Goal: Information Seeking & Learning: Learn about a topic

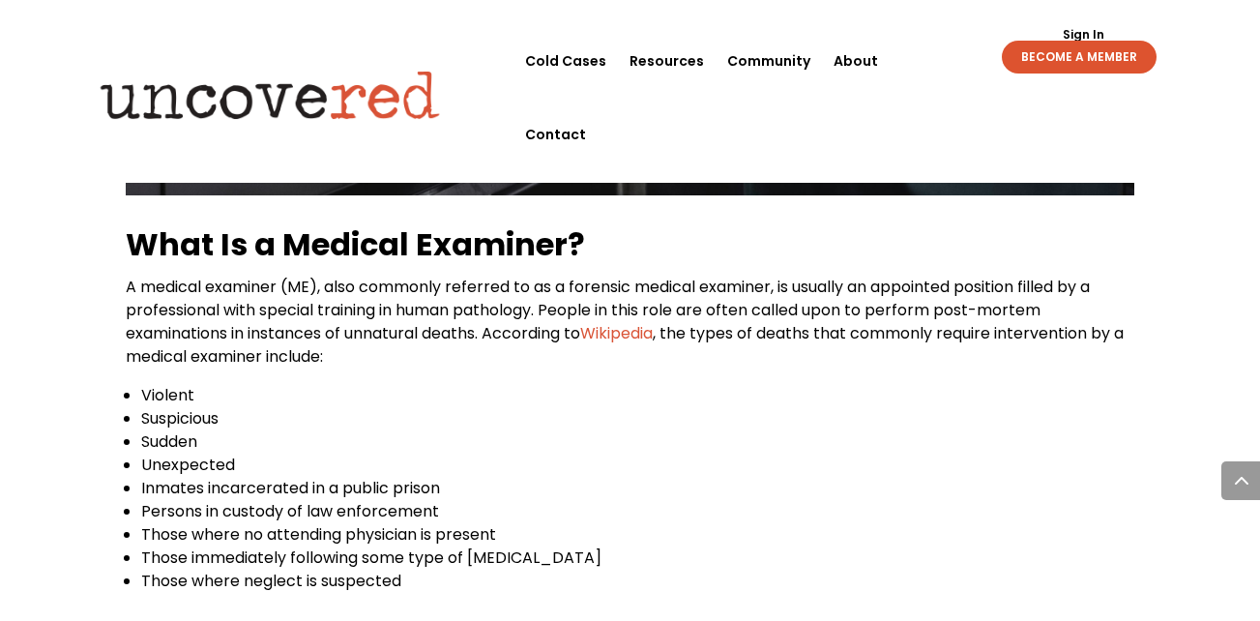
scroll to position [1199, 0]
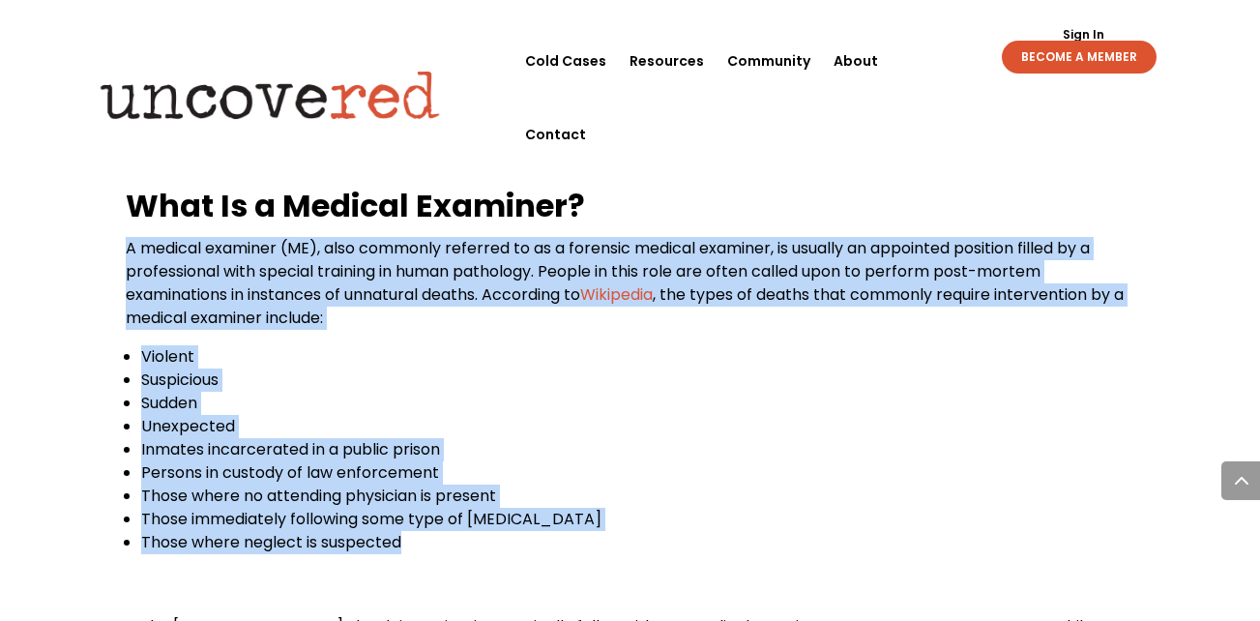
drag, startPoint x: 128, startPoint y: 248, endPoint x: 514, endPoint y: 558, distance: 495.2
copy div "A medical examiner (ME), also commonly referred to as a forensic medical examin…"
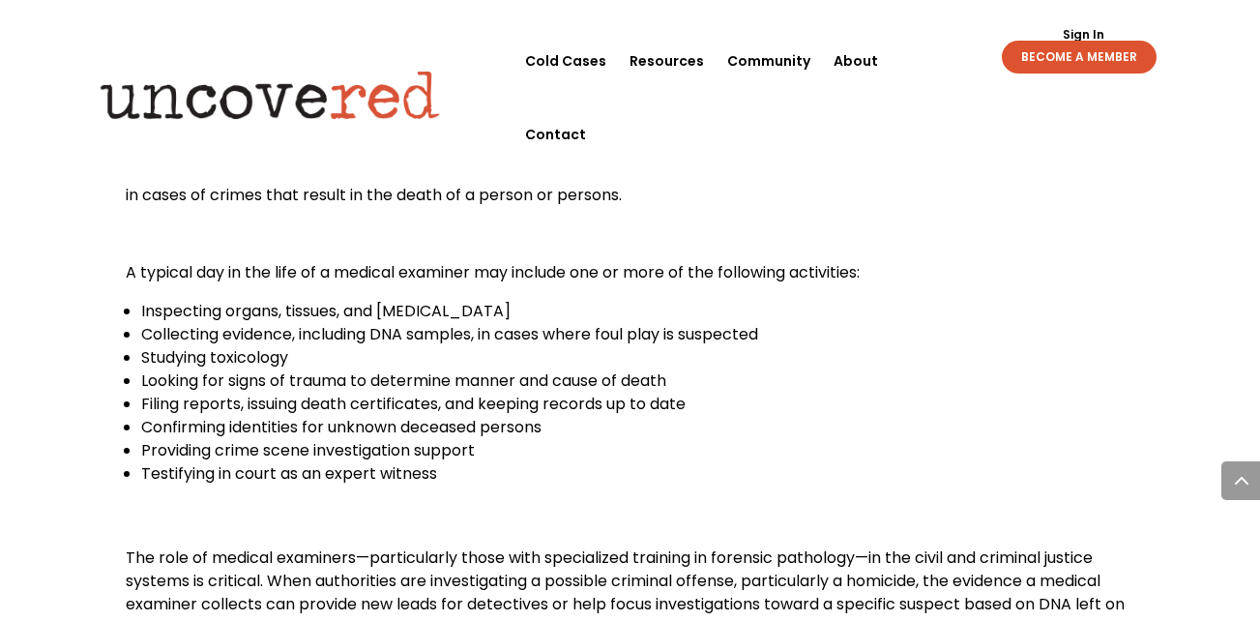
scroll to position [2279, 0]
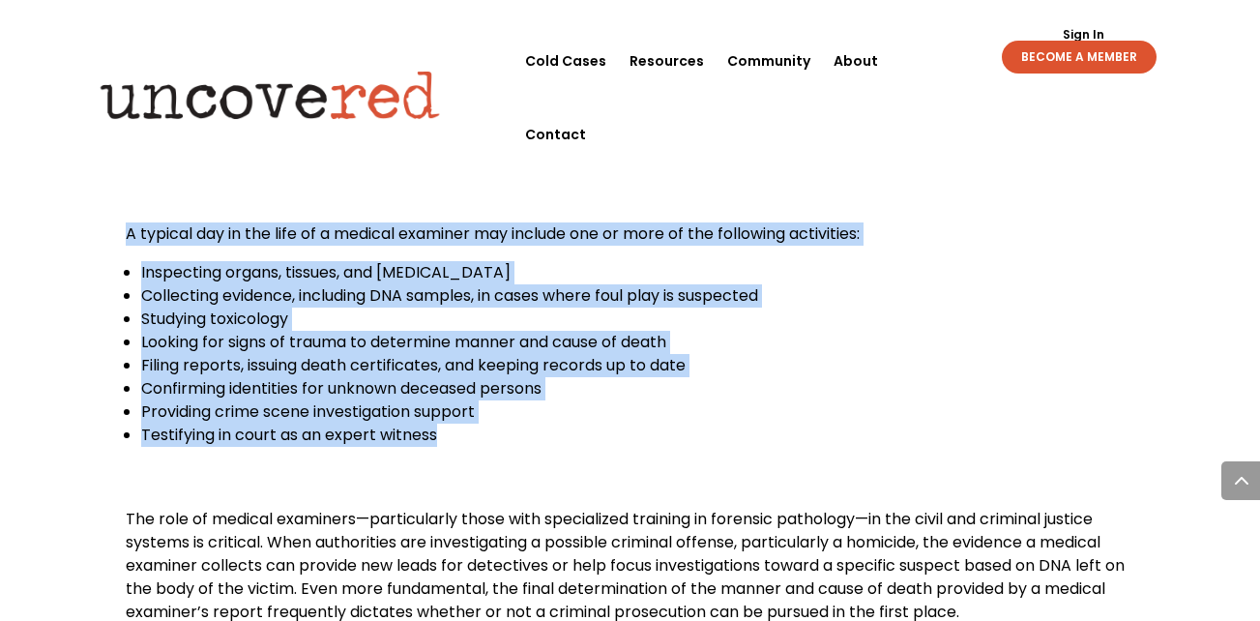
drag, startPoint x: 125, startPoint y: 230, endPoint x: 451, endPoint y: 449, distance: 393.1
copy div "A typical day in the life of a medical examiner may include one or more of the …"
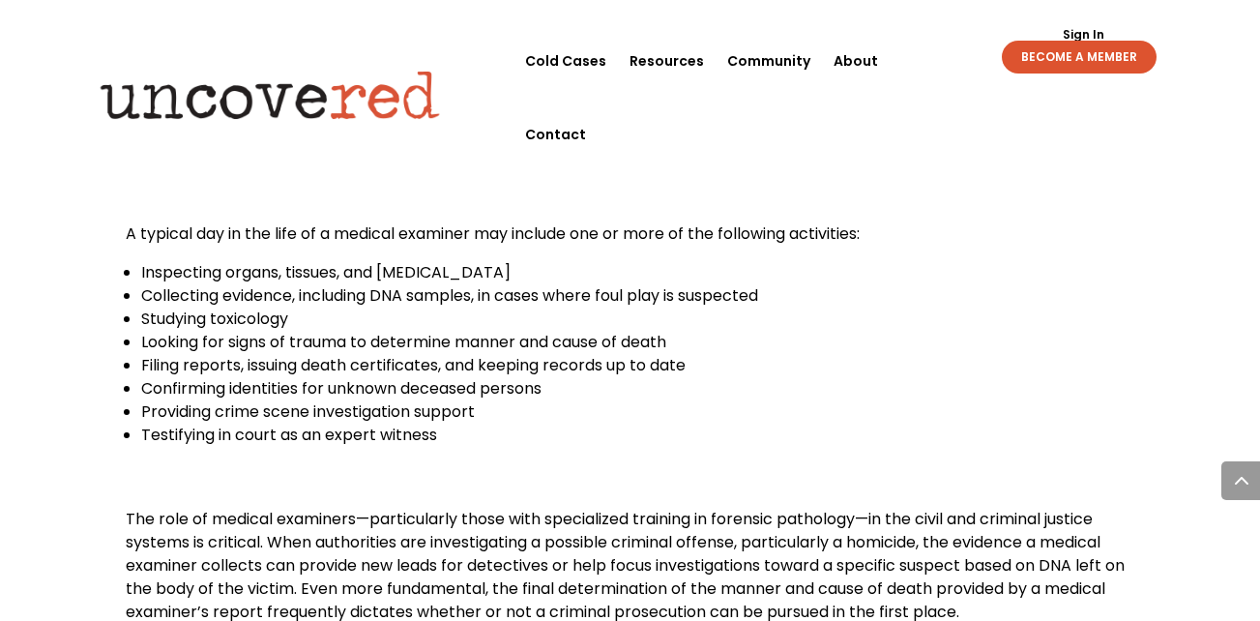
click at [804, 177] on p "A medical examiner’s role covers a wide variety of responsibilities, which vary…" at bounding box center [629, 129] width 1007 height 108
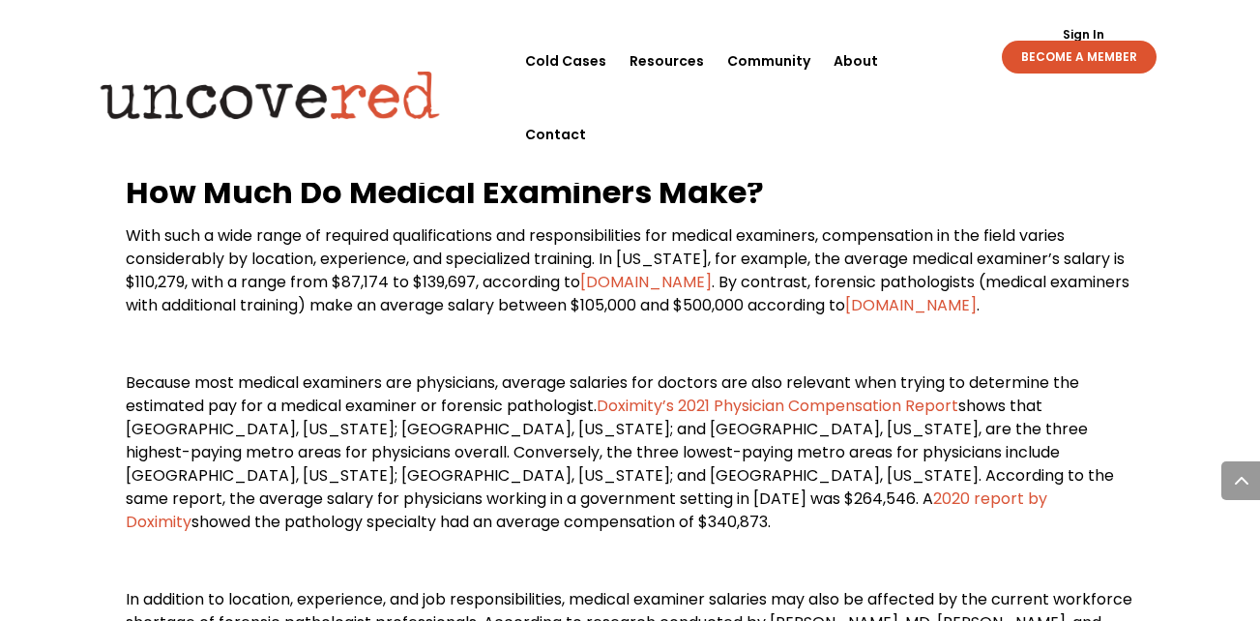
scroll to position [2781, 0]
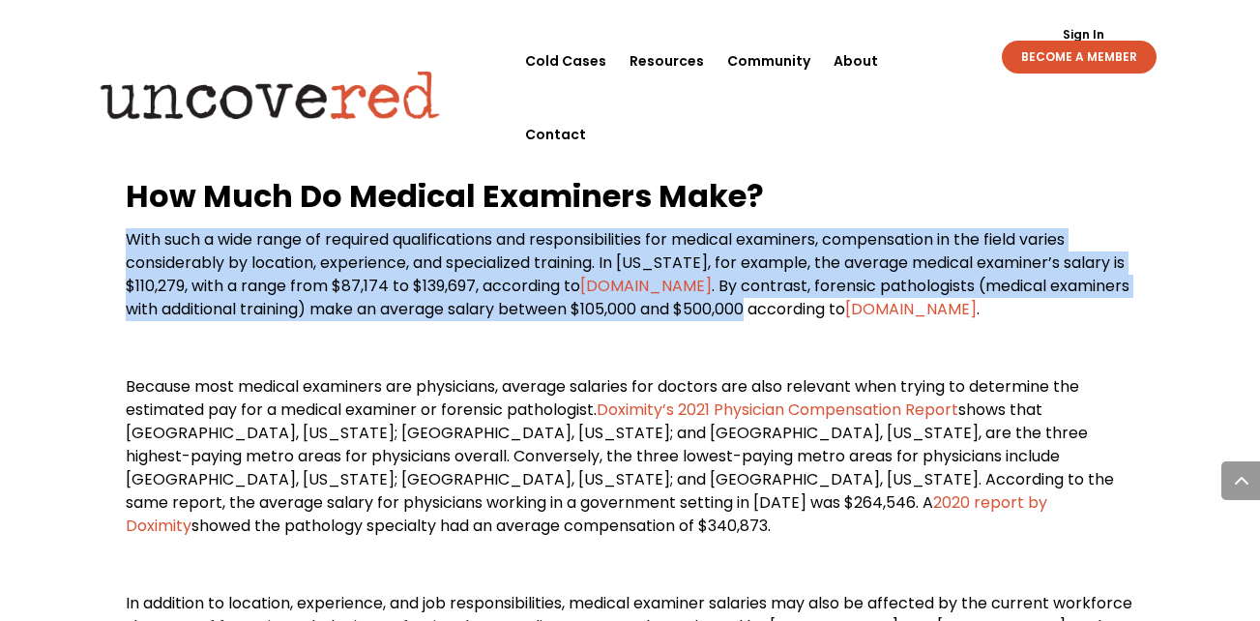
drag, startPoint x: 131, startPoint y: 238, endPoint x: 722, endPoint y: 321, distance: 596.5
click at [722, 321] on p "With such a wide range of required qualifications and responsibilities for medi…" at bounding box center [629, 282] width 1007 height 108
copy p "With such a wide range of required qualifications and responsibilities for medi…"
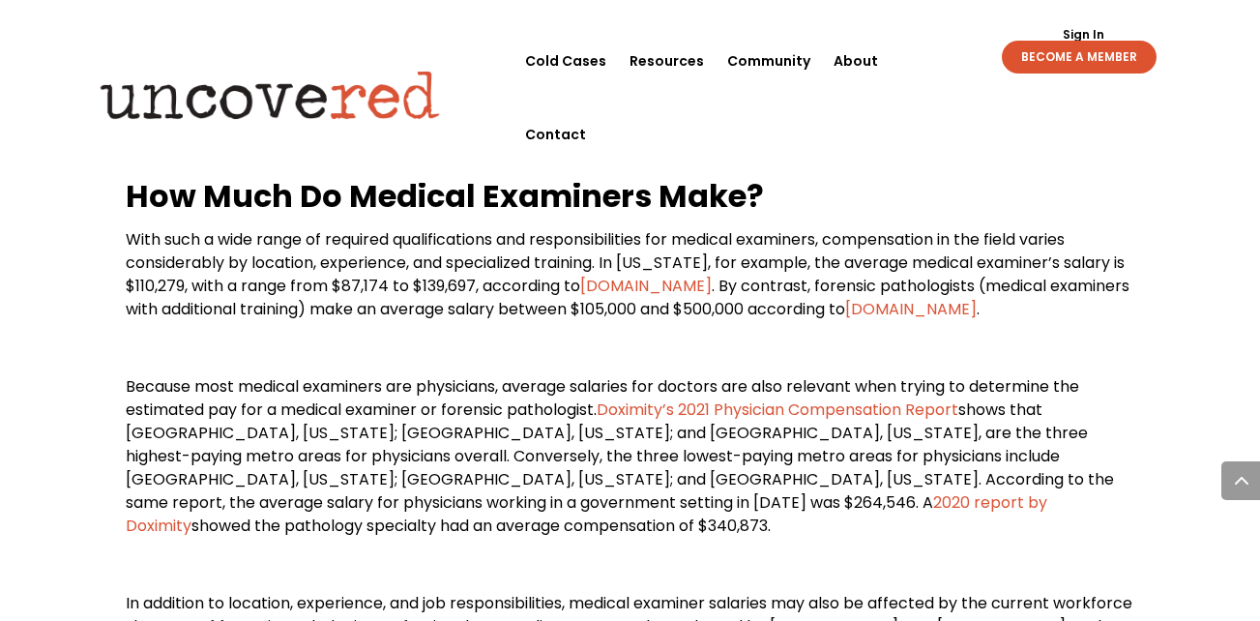
click at [890, 119] on span "The role of medical examiners—particularly those with specialized training in f…" at bounding box center [625, 62] width 999 height 115
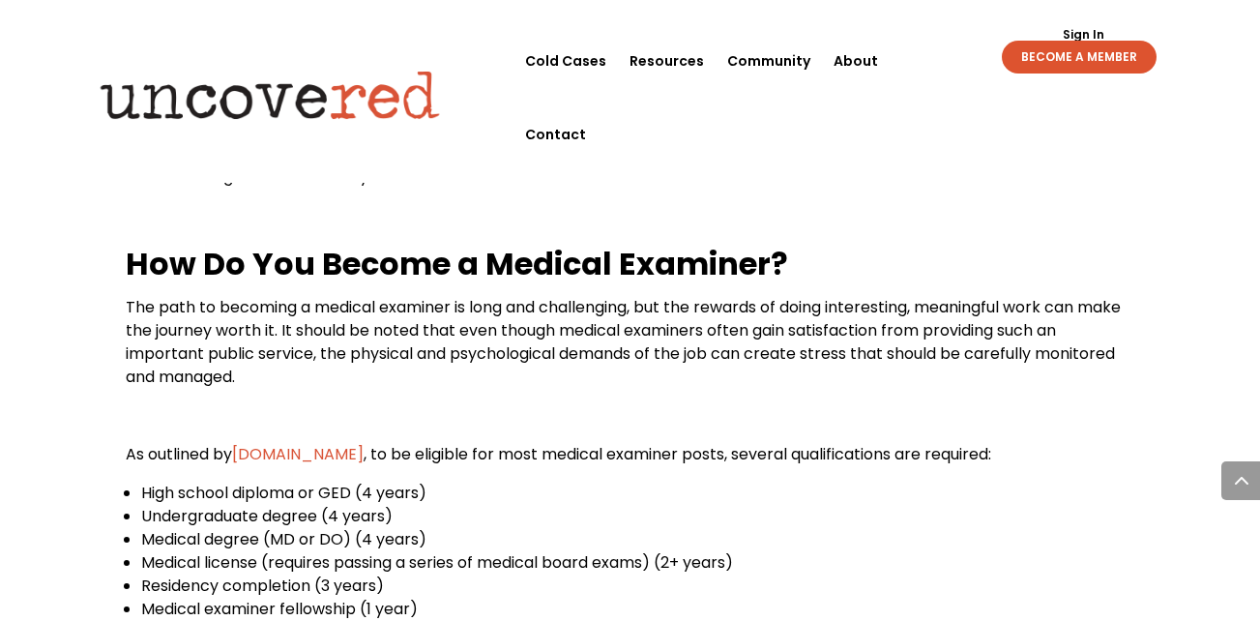
scroll to position [3403, 0]
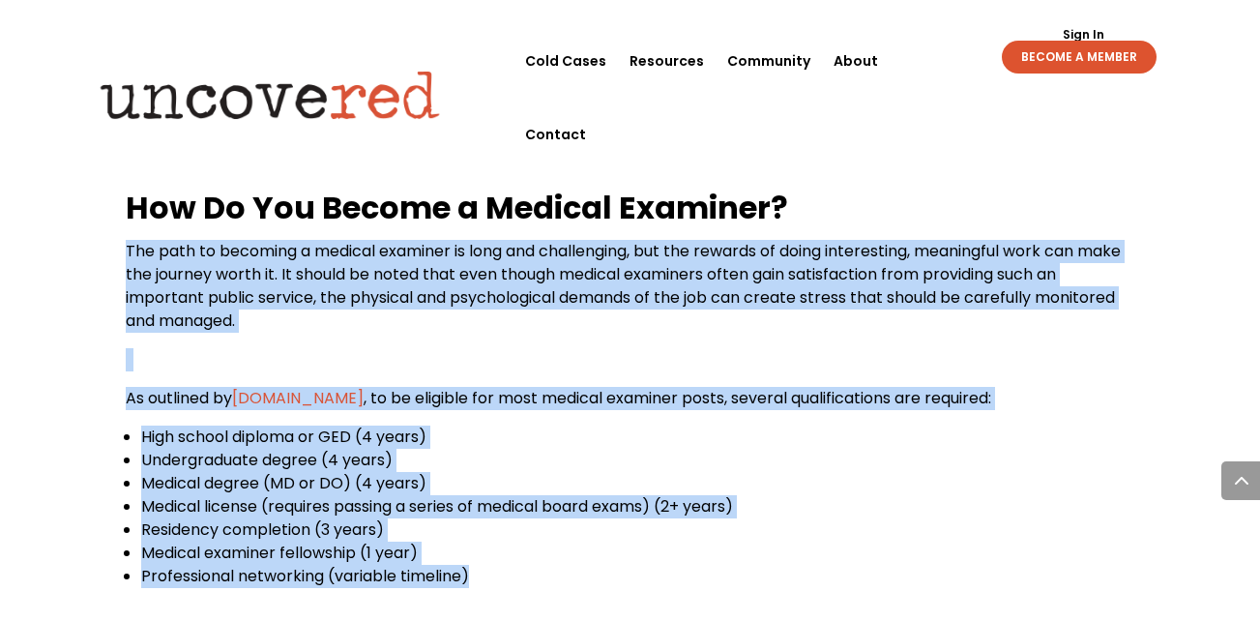
drag, startPoint x: 128, startPoint y: 226, endPoint x: 546, endPoint y: 570, distance: 541.9
click at [546, 570] on div "What Is a Medical Examiner? A medical examiner (ME), also commonly referred to …" at bounding box center [629, 314] width 1007 height 4668
copy div "The path to becoming a medical examiner is long and challenging, but the reward…"
click at [923, 541] on li "Medical examiner fellowship (1 year)" at bounding box center [637, 552] width 992 height 23
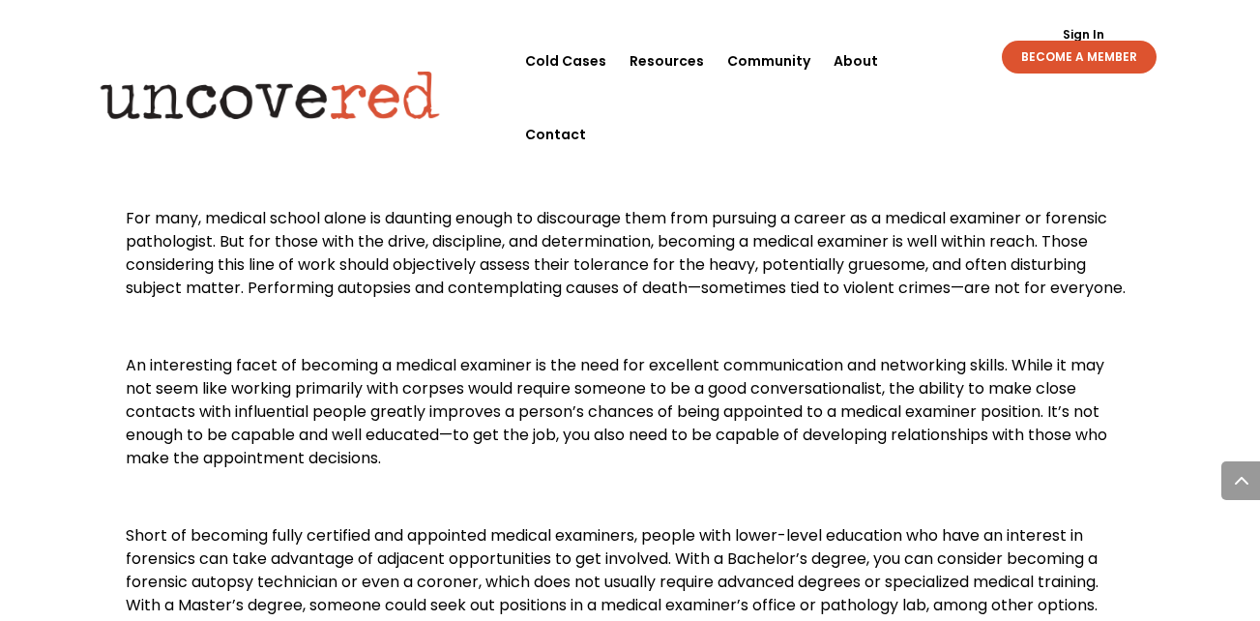
scroll to position [3867, 0]
